Goal: Transaction & Acquisition: Register for event/course

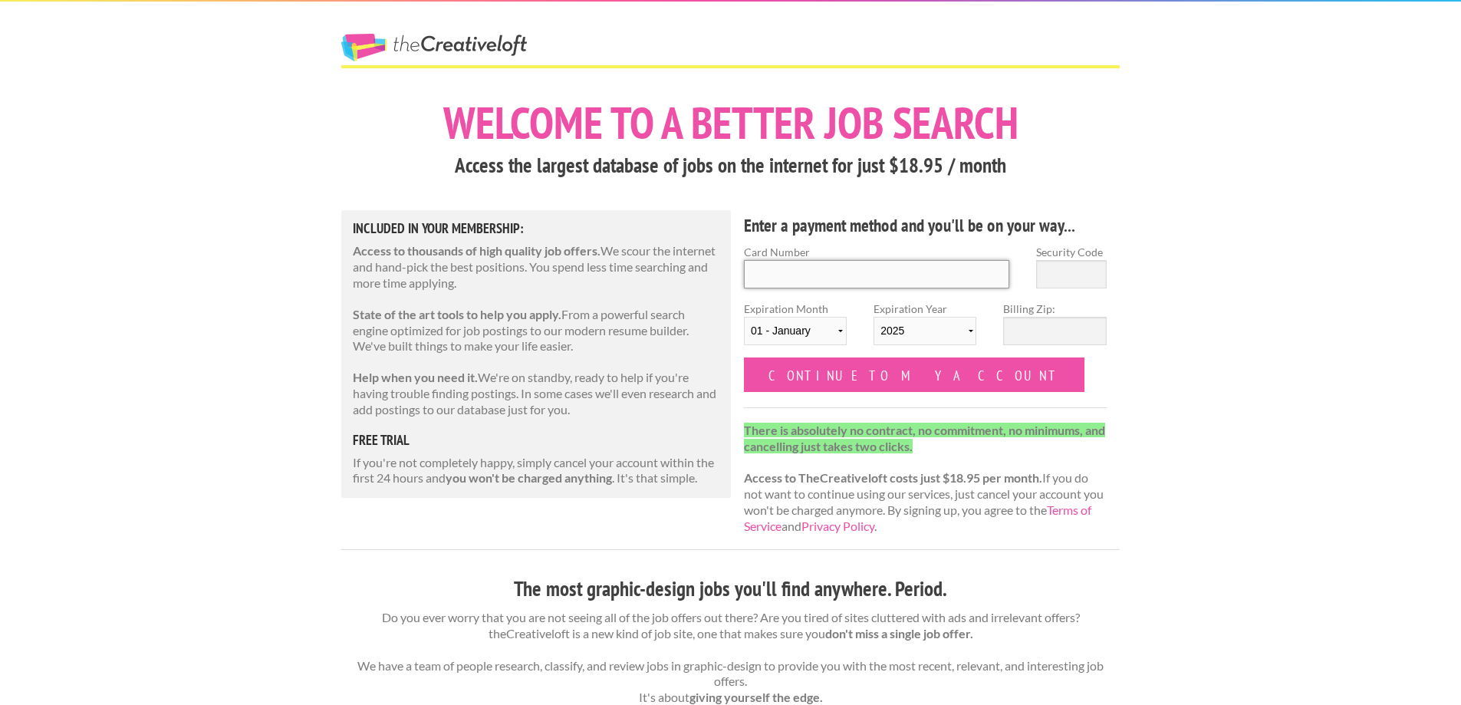
click at [811, 266] on input "Card Number" at bounding box center [876, 274] width 265 height 28
click at [821, 278] on input "Card Number" at bounding box center [876, 274] width 265 height 28
type input "5312 5700 5991 3784"
click at [1077, 272] on input "Security Code" at bounding box center [1071, 274] width 71 height 28
type input "102"
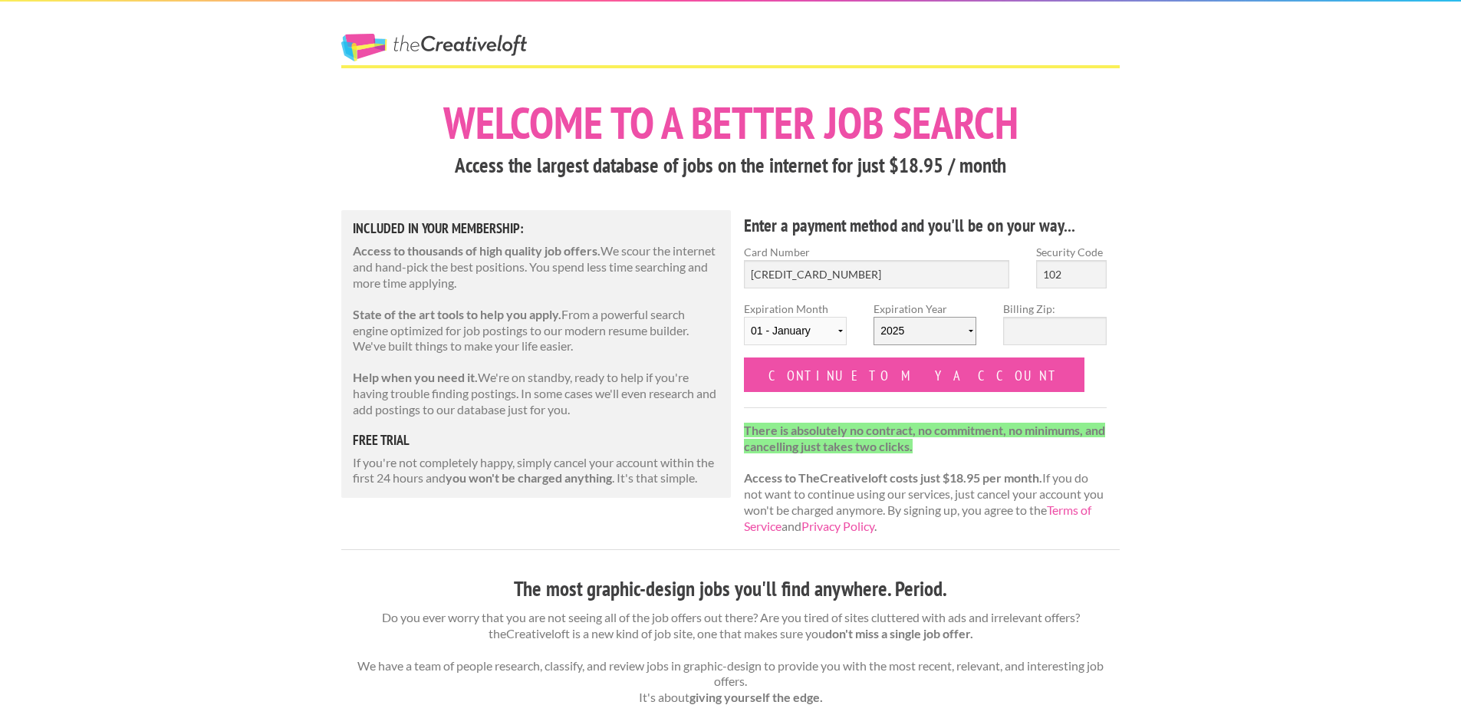
click at [908, 319] on select "2025 2026 2027 2028 2029 2030 2031 2032 2033 2034" at bounding box center [925, 331] width 103 height 28
select select "2030"
click at [874, 317] on select "2025 2026 2027 2028 2029 2030 2031 2032 2033 2034" at bounding box center [925, 331] width 103 height 28
click at [823, 322] on select "01 - January 02 - February 03 - March 04 - April 05 - May 06 - June 07 - July 0…" at bounding box center [795, 331] width 103 height 28
select select "08"
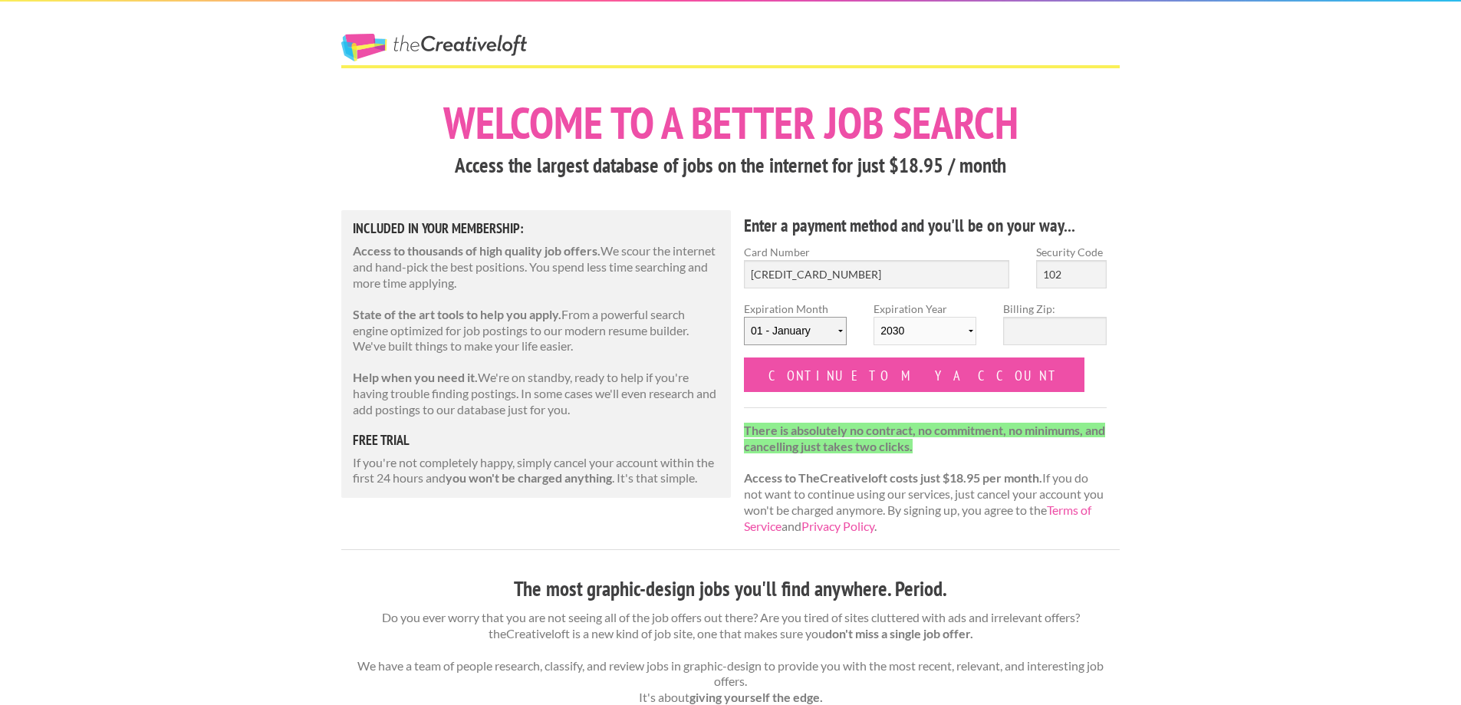
click at [744, 317] on select "01 - January 02 - February 03 - March 04 - April 05 - May 06 - June 07 - July 0…" at bounding box center [795, 331] width 103 height 28
click at [1036, 329] on input "Billing Zip:" at bounding box center [1054, 331] width 103 height 28
type input "28277"
click at [895, 298] on div "Card Number 5312 5700 5991 3784" at bounding box center [877, 272] width 292 height 57
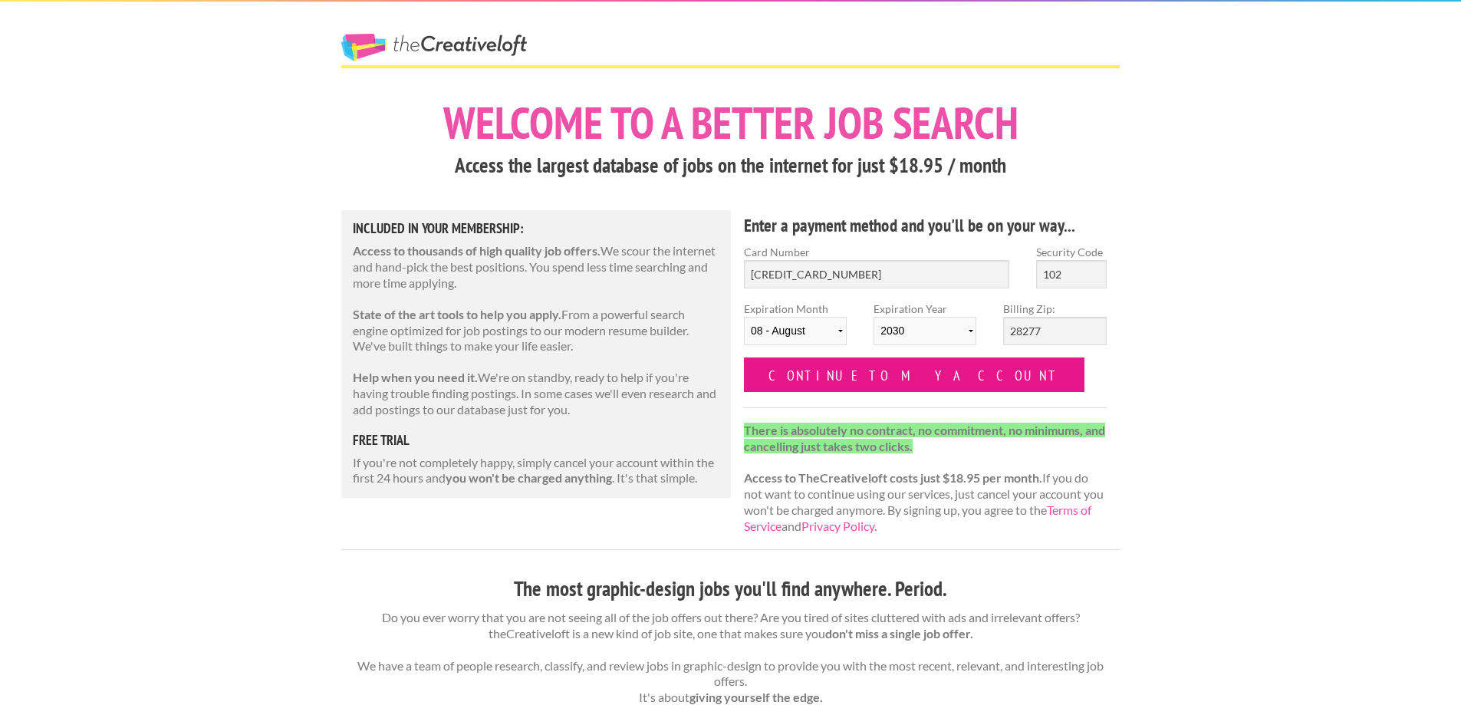
click at [835, 368] on input "Continue to my account" at bounding box center [914, 374] width 341 height 35
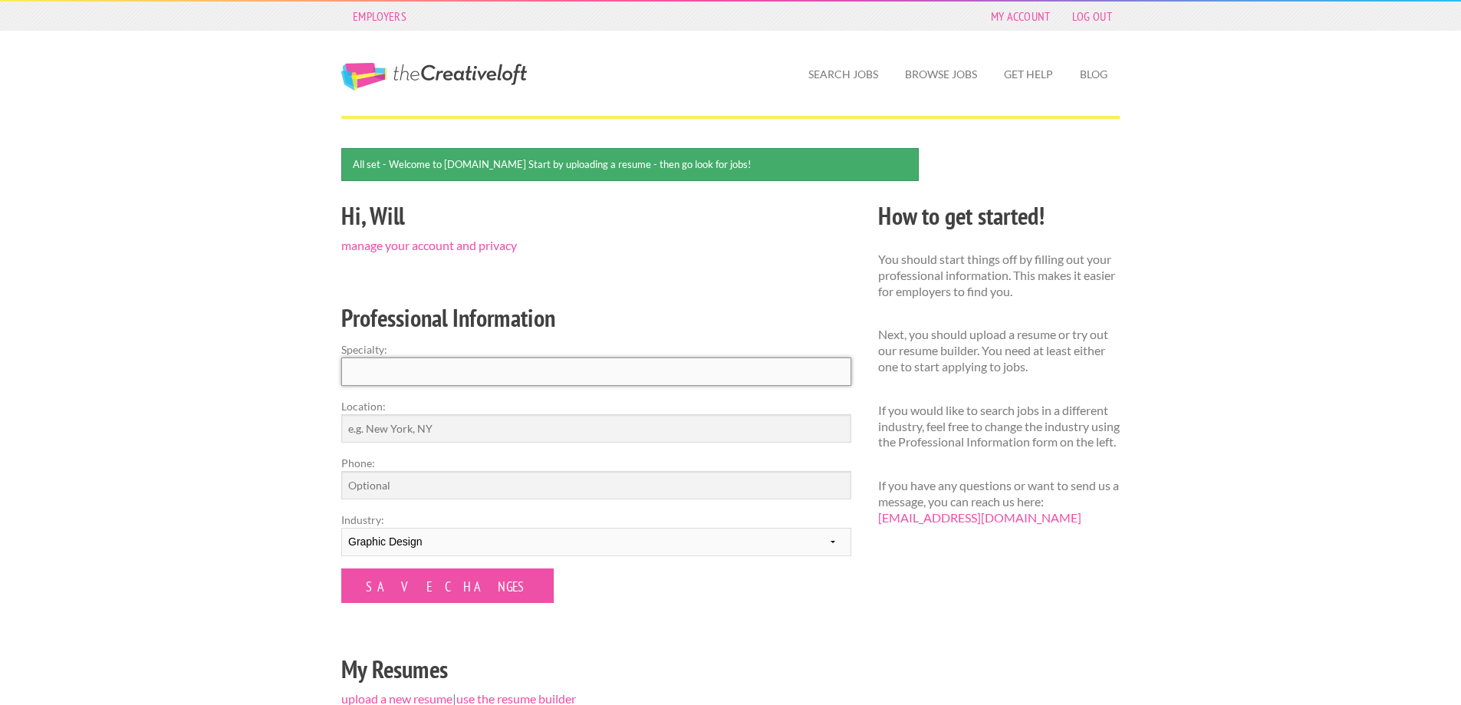
click at [500, 371] on input "Specialty:" at bounding box center [596, 371] width 510 height 28
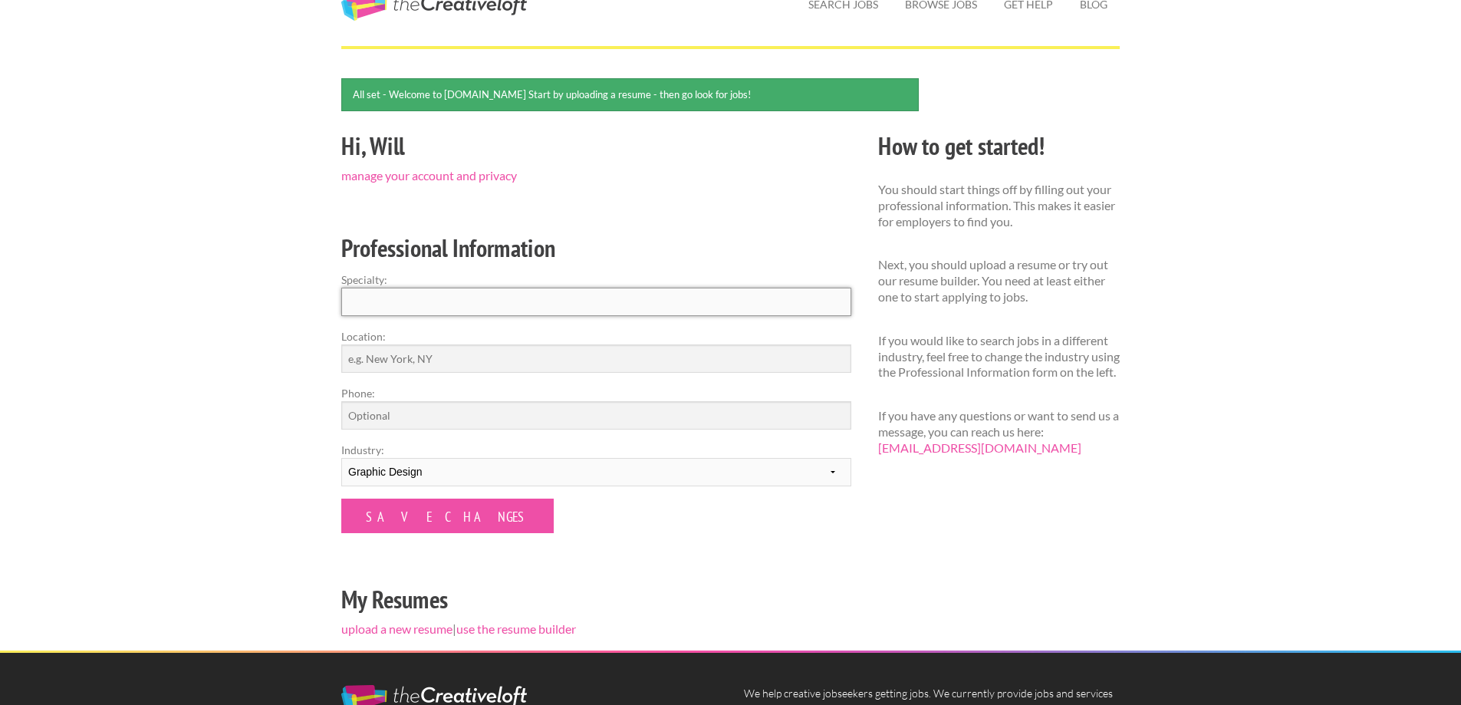
scroll to position [77, 0]
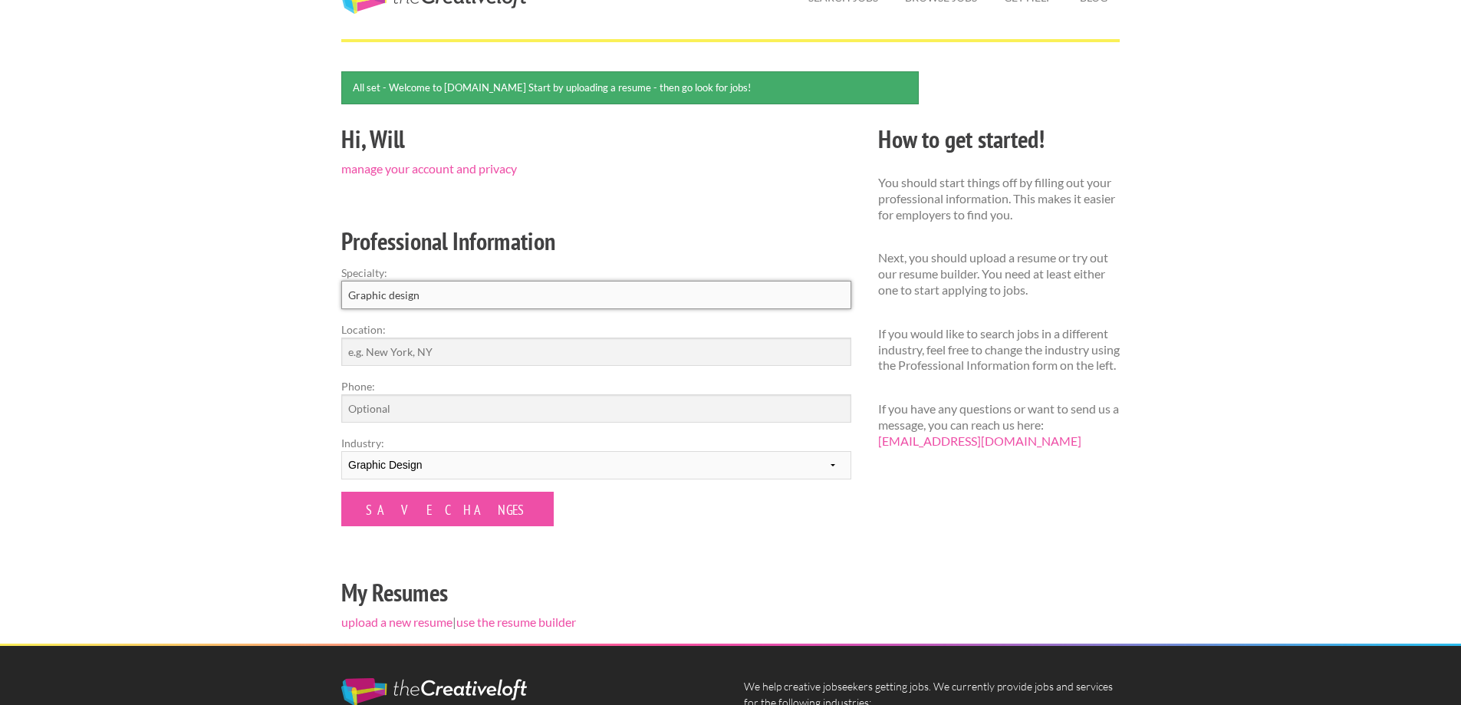
type input "Graphic design"
click at [442, 351] on input "Location:" at bounding box center [596, 352] width 510 height 28
type input "[GEOGRAPHIC_DATA], [GEOGRAPHIC_DATA]"
click at [413, 420] on input "Phone:" at bounding box center [596, 408] width 510 height 28
type input "9802751585"
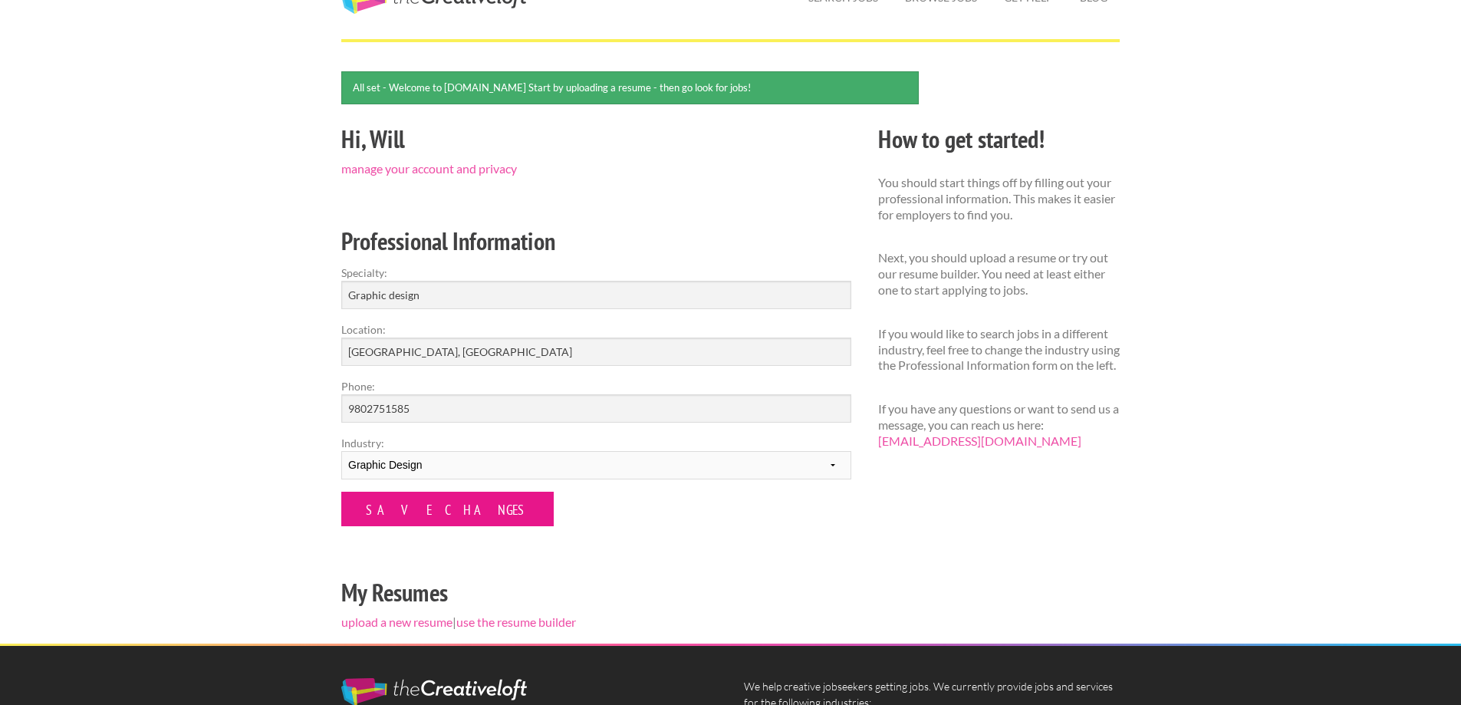
click at [417, 506] on input "Save Changes" at bounding box center [447, 509] width 212 height 35
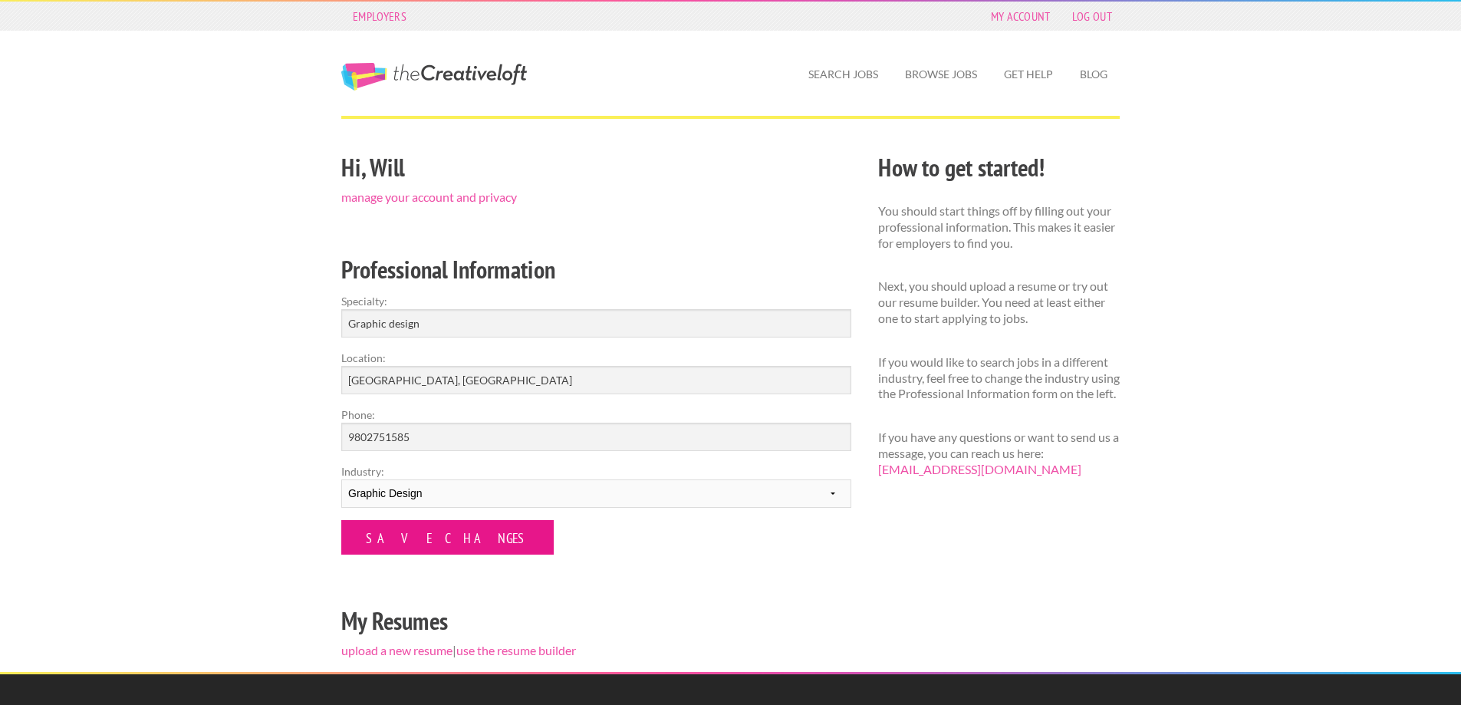
click at [420, 549] on input "Save Changes" at bounding box center [447, 537] width 212 height 35
click at [499, 489] on select "--------- Fashion Interior Design Photography Event Planning Entertainment Musi…" at bounding box center [596, 493] width 510 height 28
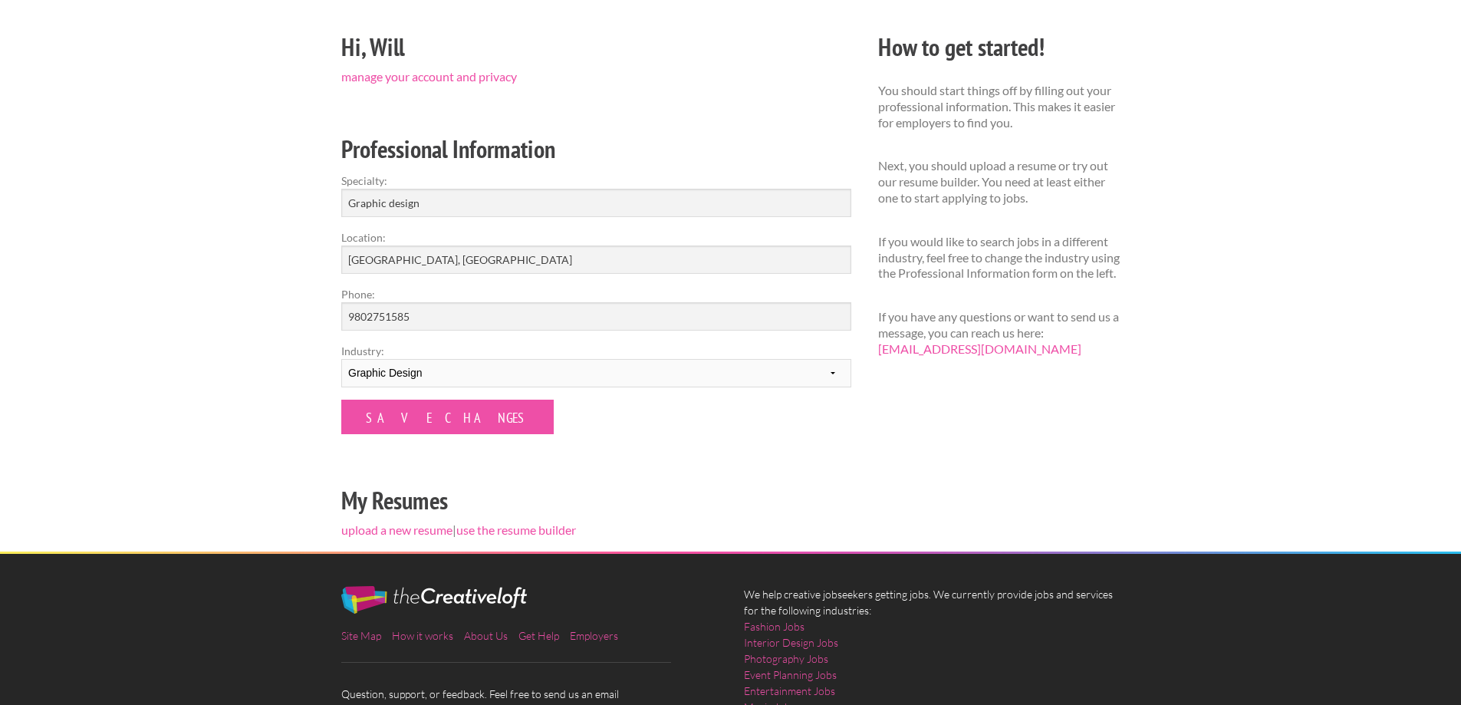
scroll to position [153, 0]
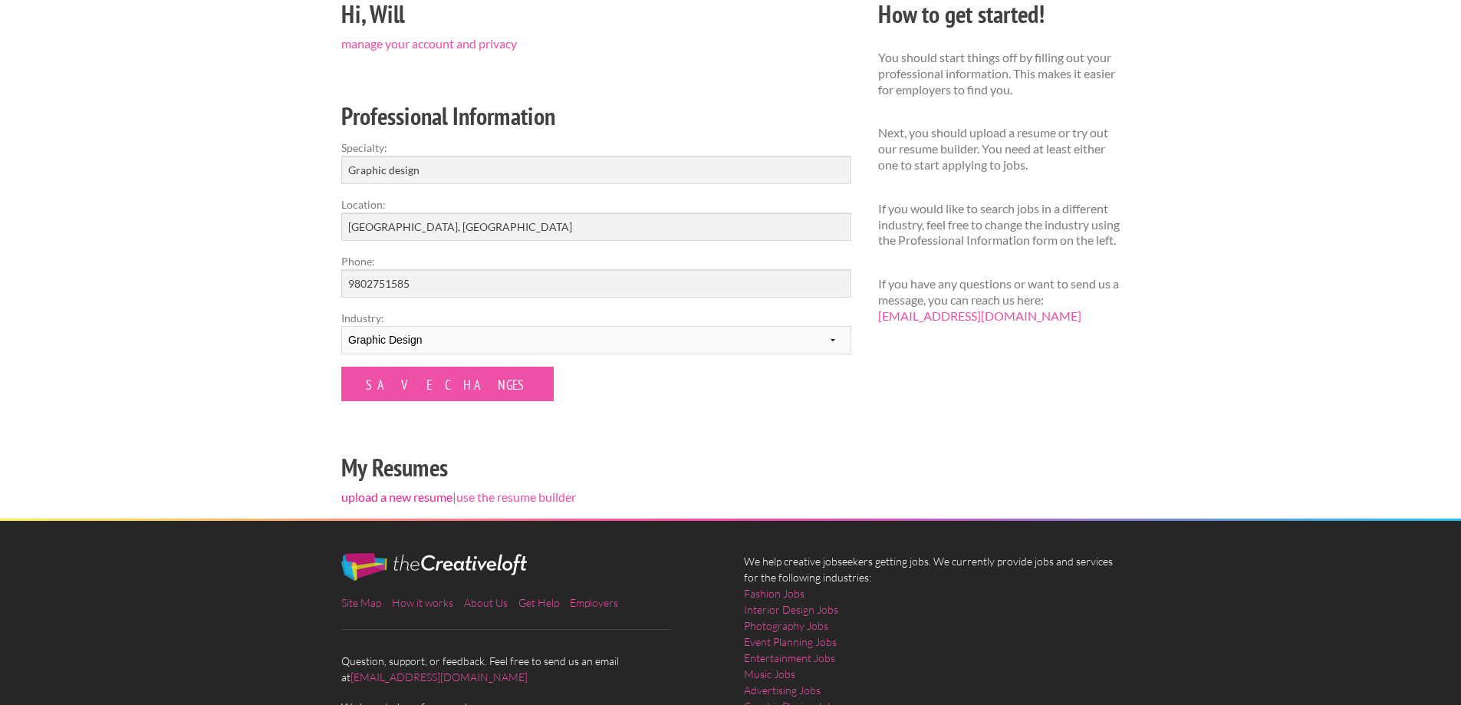
click at [424, 495] on link "upload a new resume" at bounding box center [396, 496] width 111 height 15
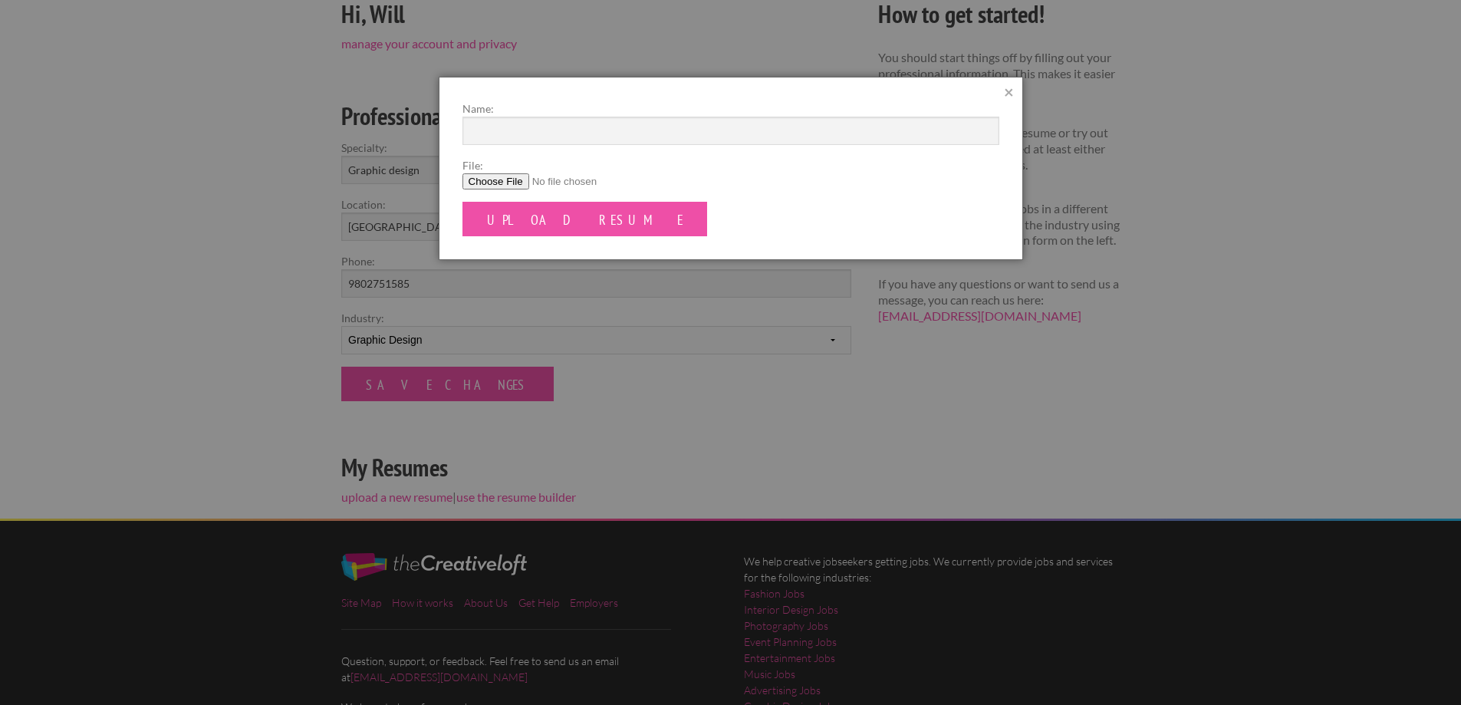
click at [507, 180] on input "File:" at bounding box center [731, 181] width 537 height 16
type input "C:\fakepath\Will Briggs Resume (2).pdf"
click at [539, 219] on input "Upload Resume" at bounding box center [585, 219] width 245 height 35
type input "Will Briggs Resume"
click at [527, 219] on input "Upload Resume" at bounding box center [585, 219] width 245 height 35
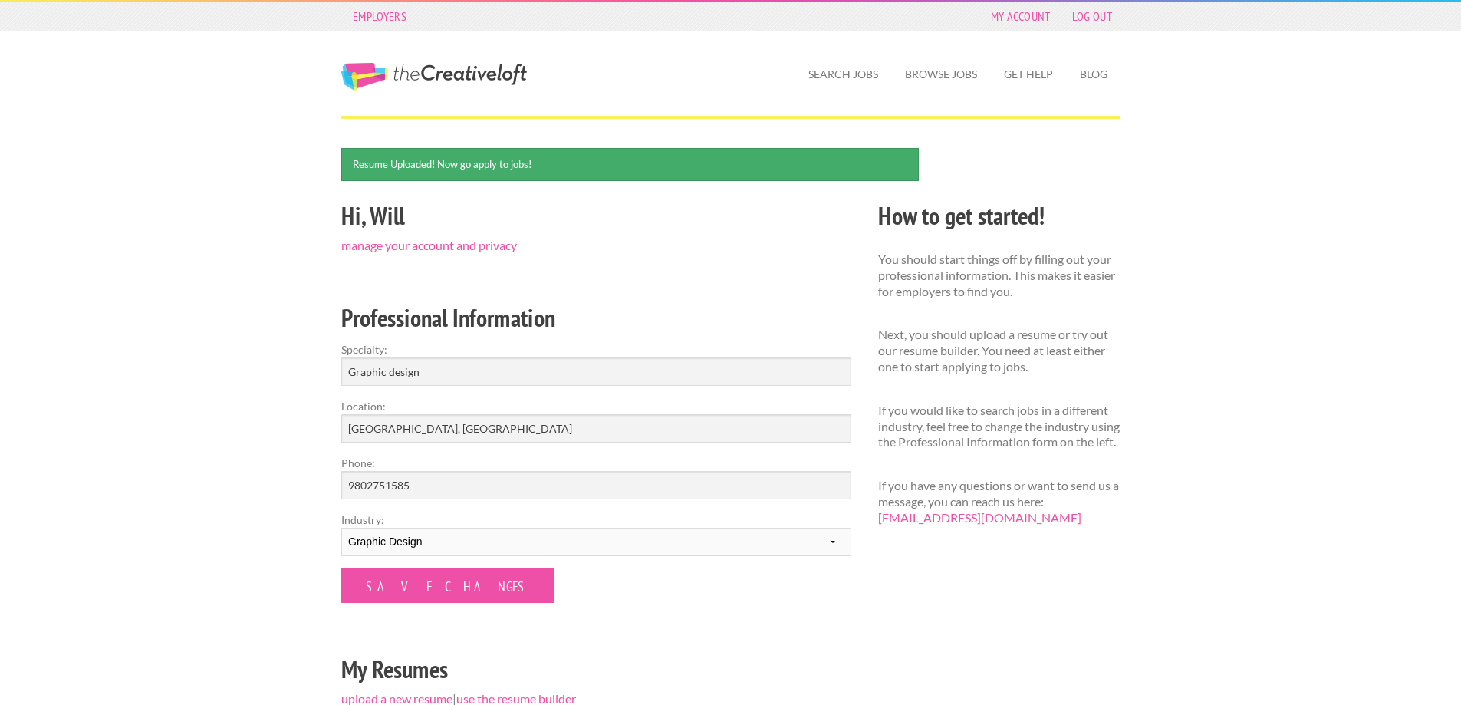
click at [425, 81] on link "The Creative Loft" at bounding box center [434, 77] width 186 height 28
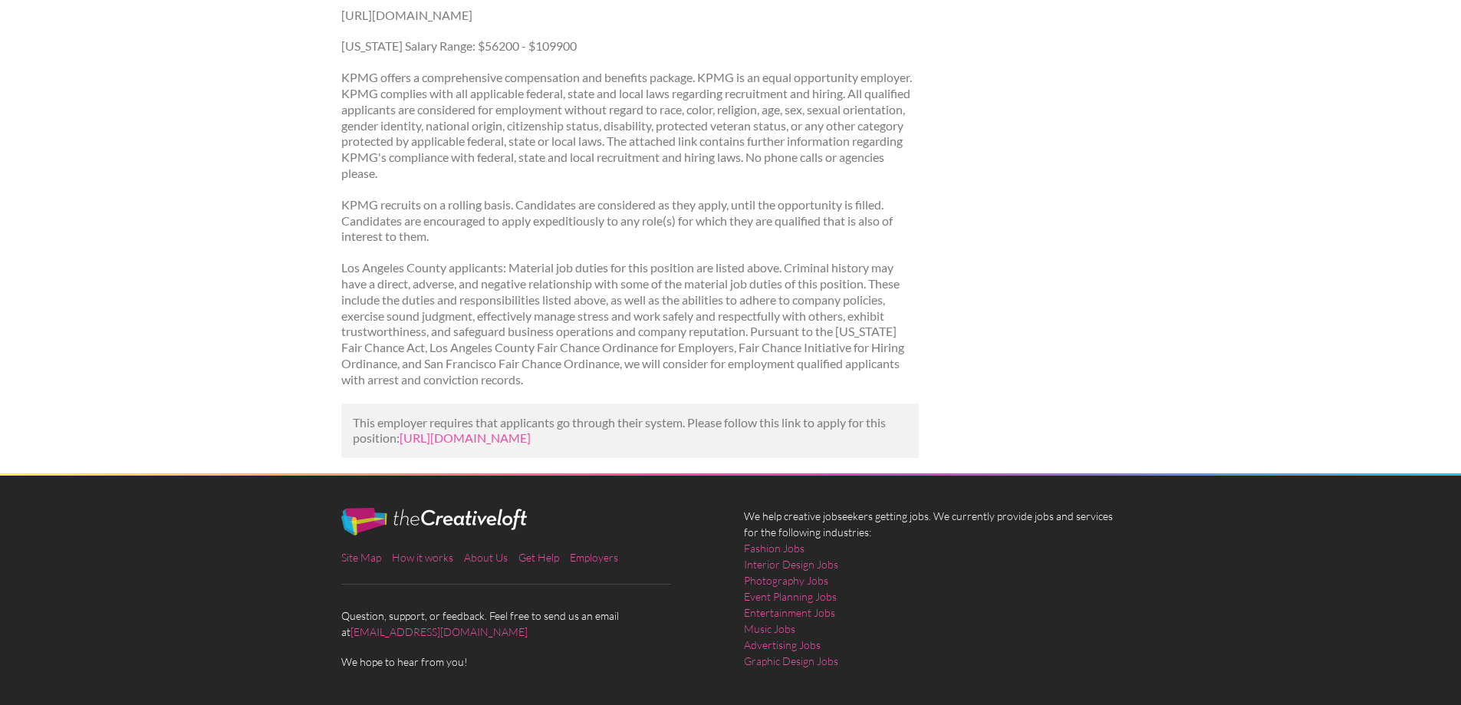
scroll to position [1148, 0]
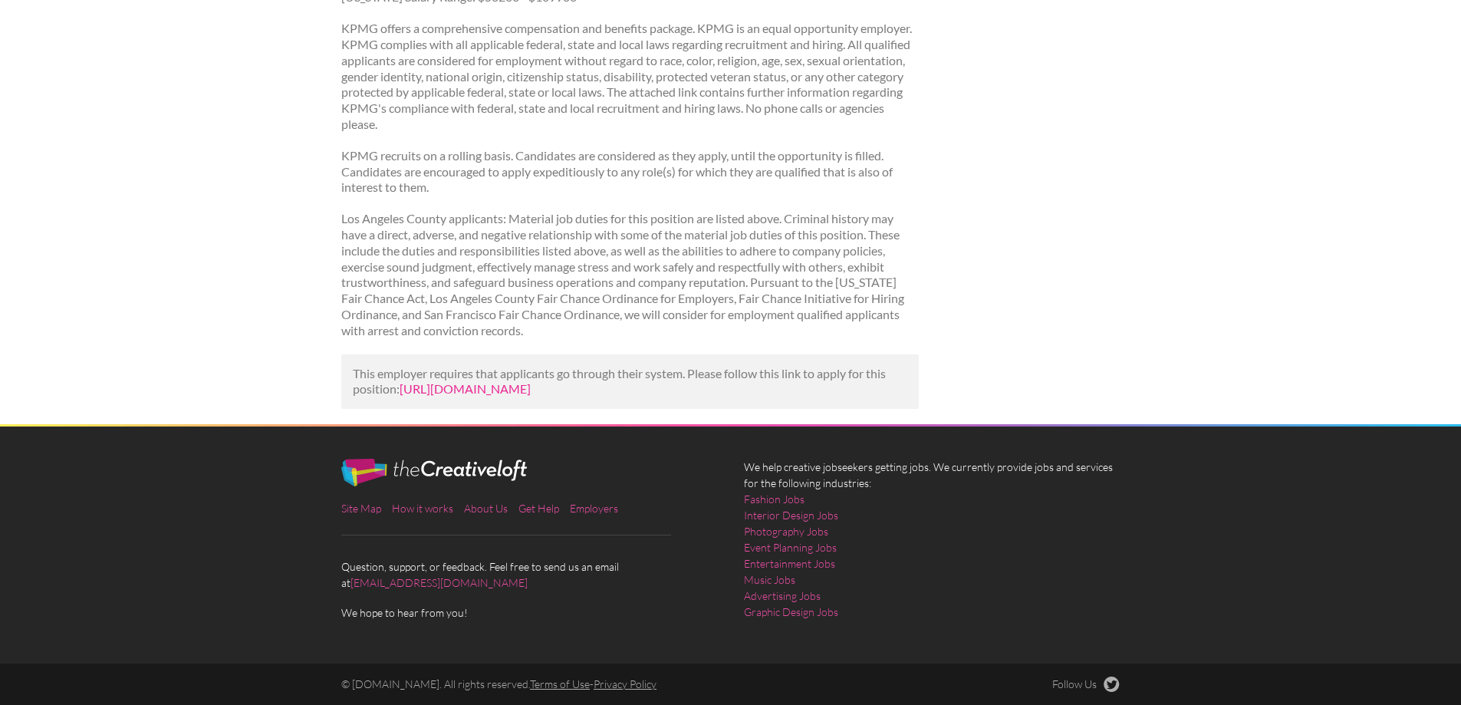
click at [531, 384] on link "https://www.linkedin.com/jobs/view/associate-creative-designer-at-kpmg-us-42996…" at bounding box center [465, 388] width 131 height 15
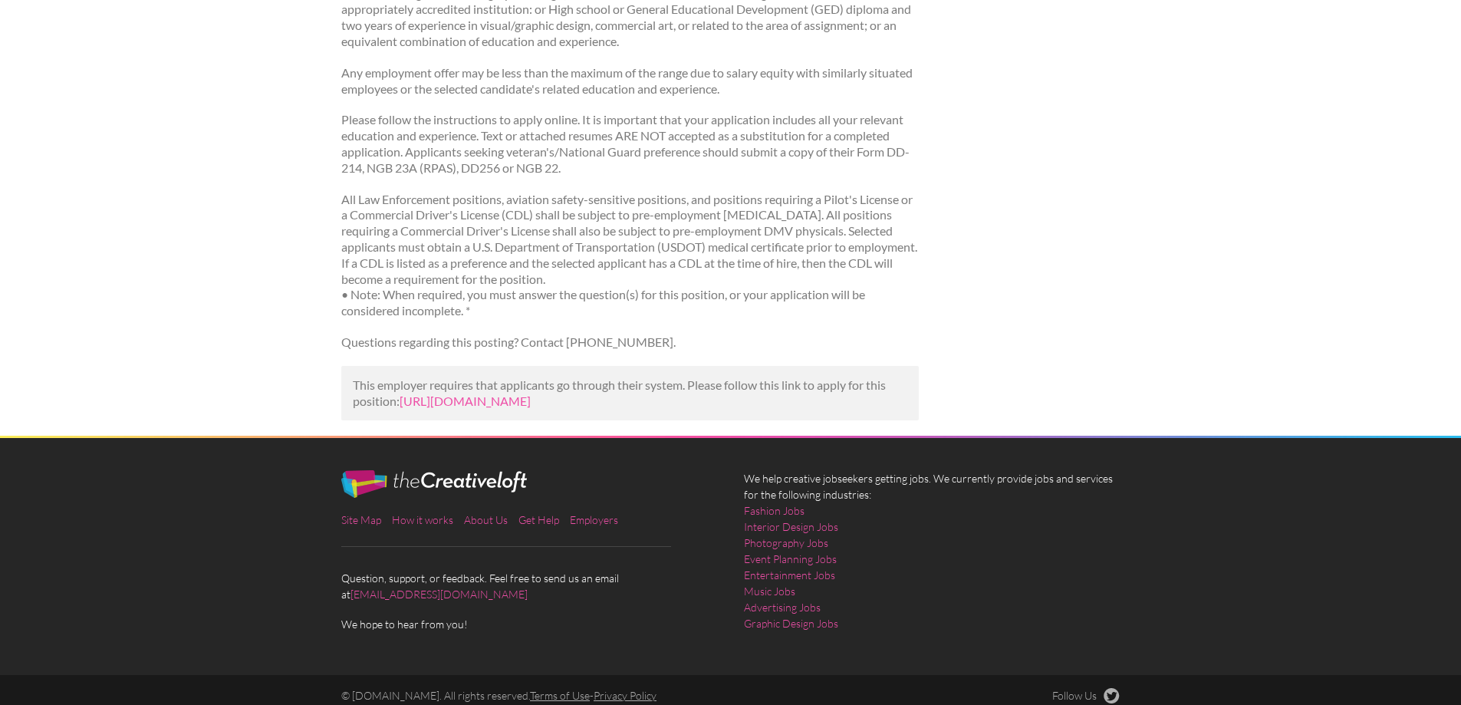
scroll to position [971, 0]
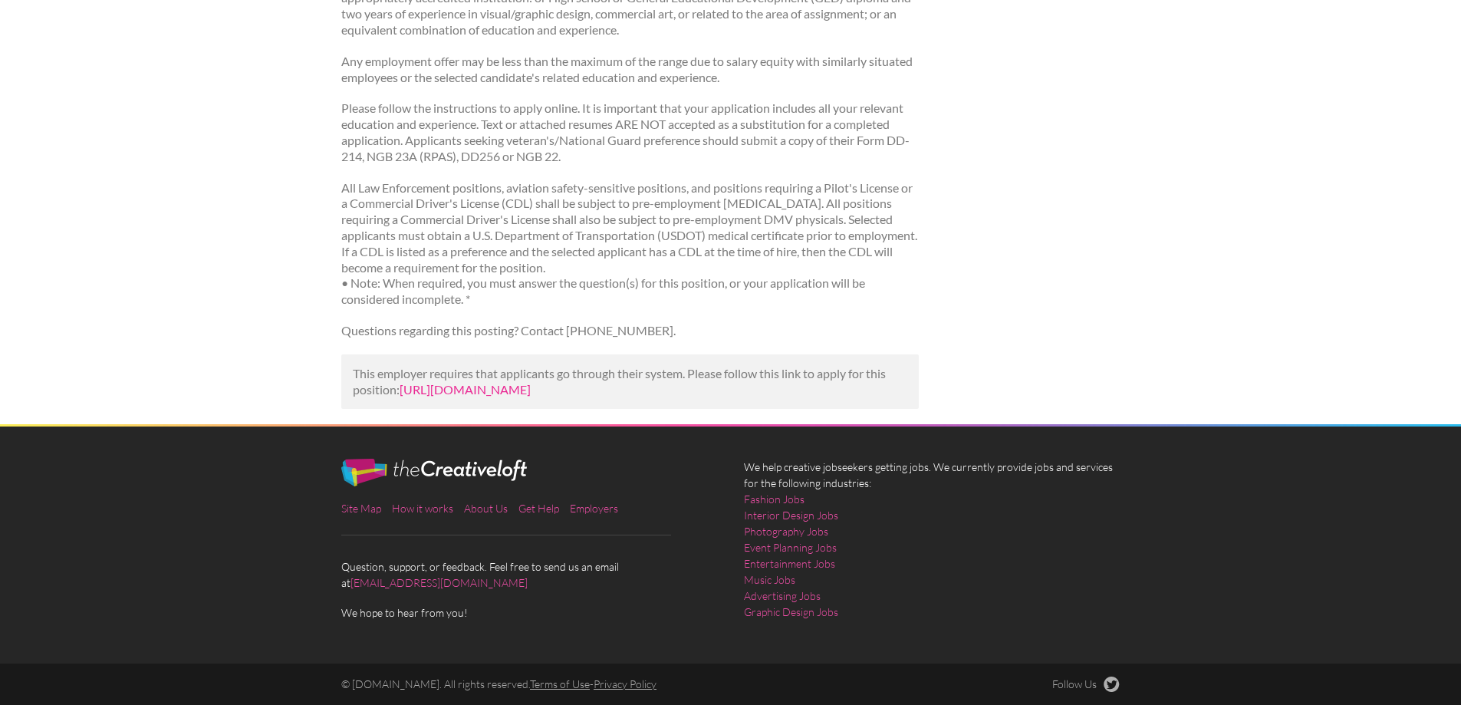
click at [504, 382] on link "https://career.io/job/graphic-designer-i-raleigh-state-of-north-carolina-9e833d…" at bounding box center [465, 389] width 131 height 15
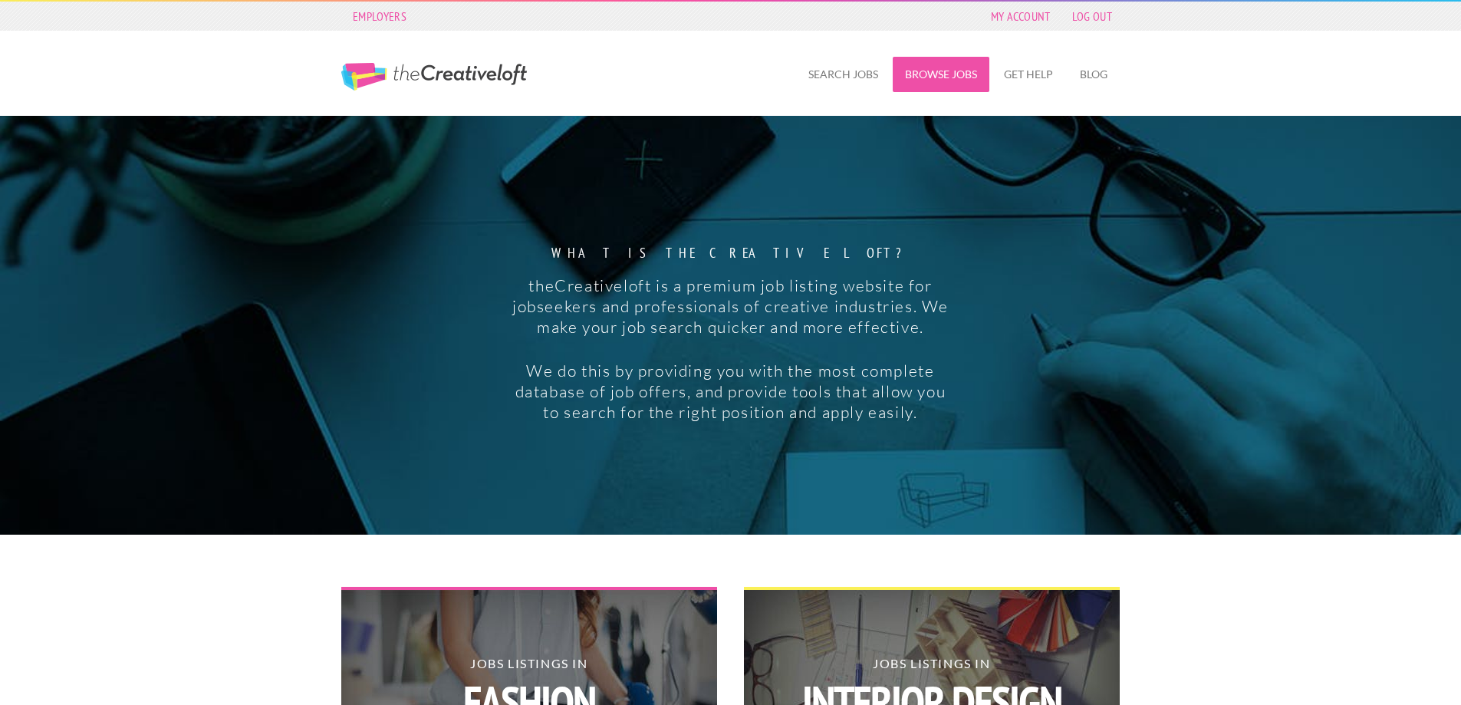
click at [936, 79] on link "Browse Jobs" at bounding box center [941, 74] width 97 height 35
